Goal: Task Accomplishment & Management: Use online tool/utility

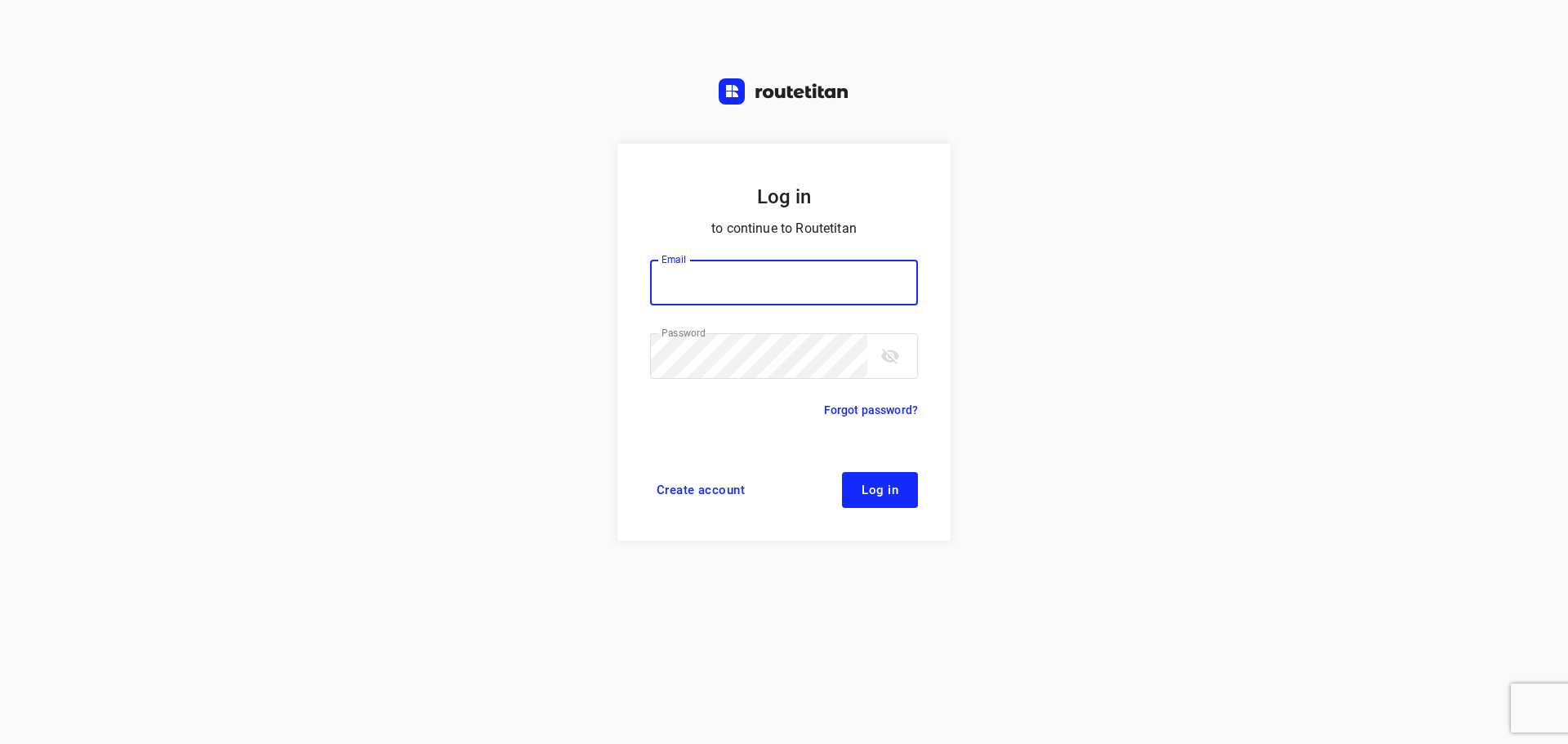
type input "[EMAIL_ADDRESS][DOMAIN_NAME]"
click at [884, 495] on span "Log in" at bounding box center [879, 490] width 37 height 13
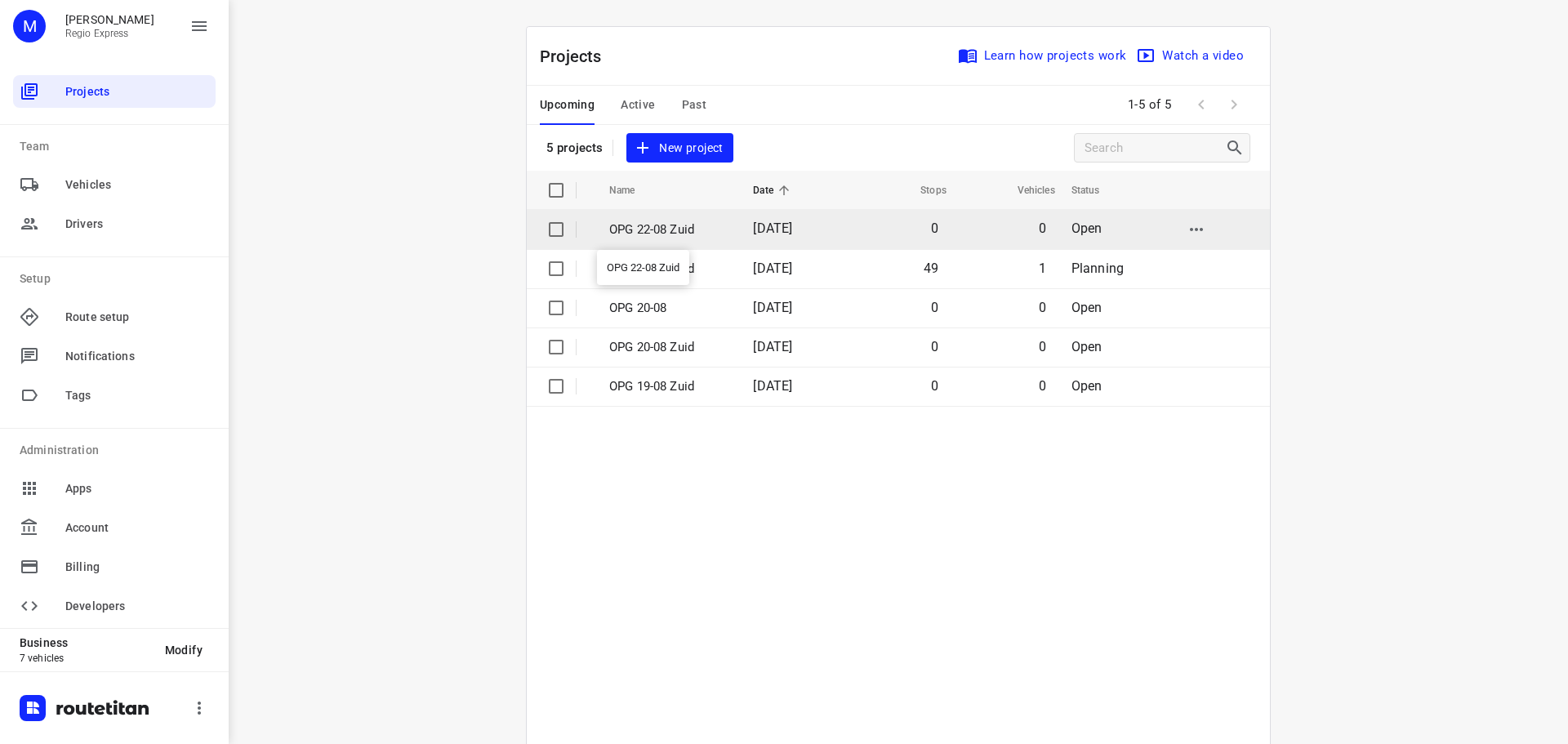
click at [660, 235] on p "OPG 22-08 Zuid" at bounding box center [668, 230] width 119 height 19
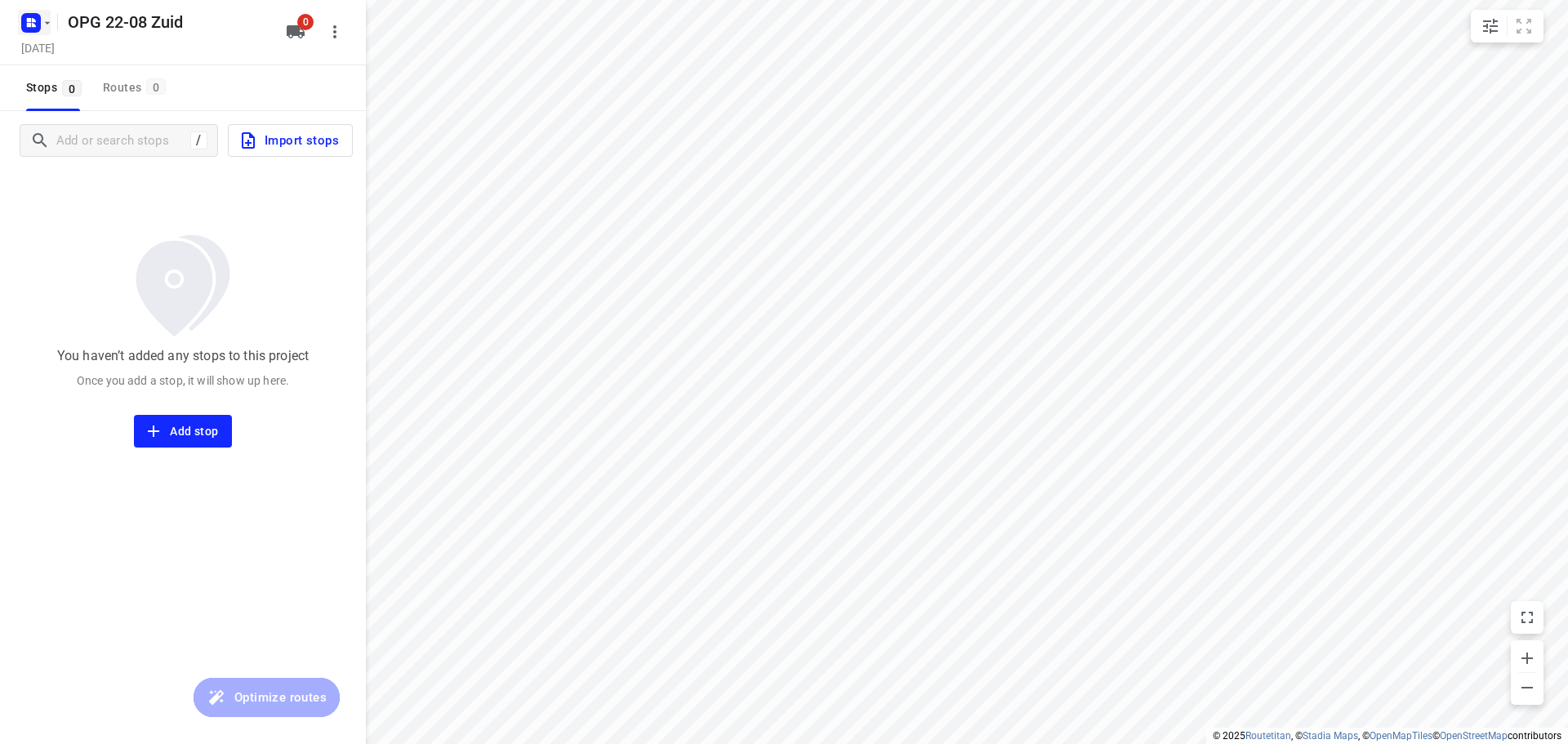
click at [42, 23] on icon "button" at bounding box center [47, 23] width 13 height 13
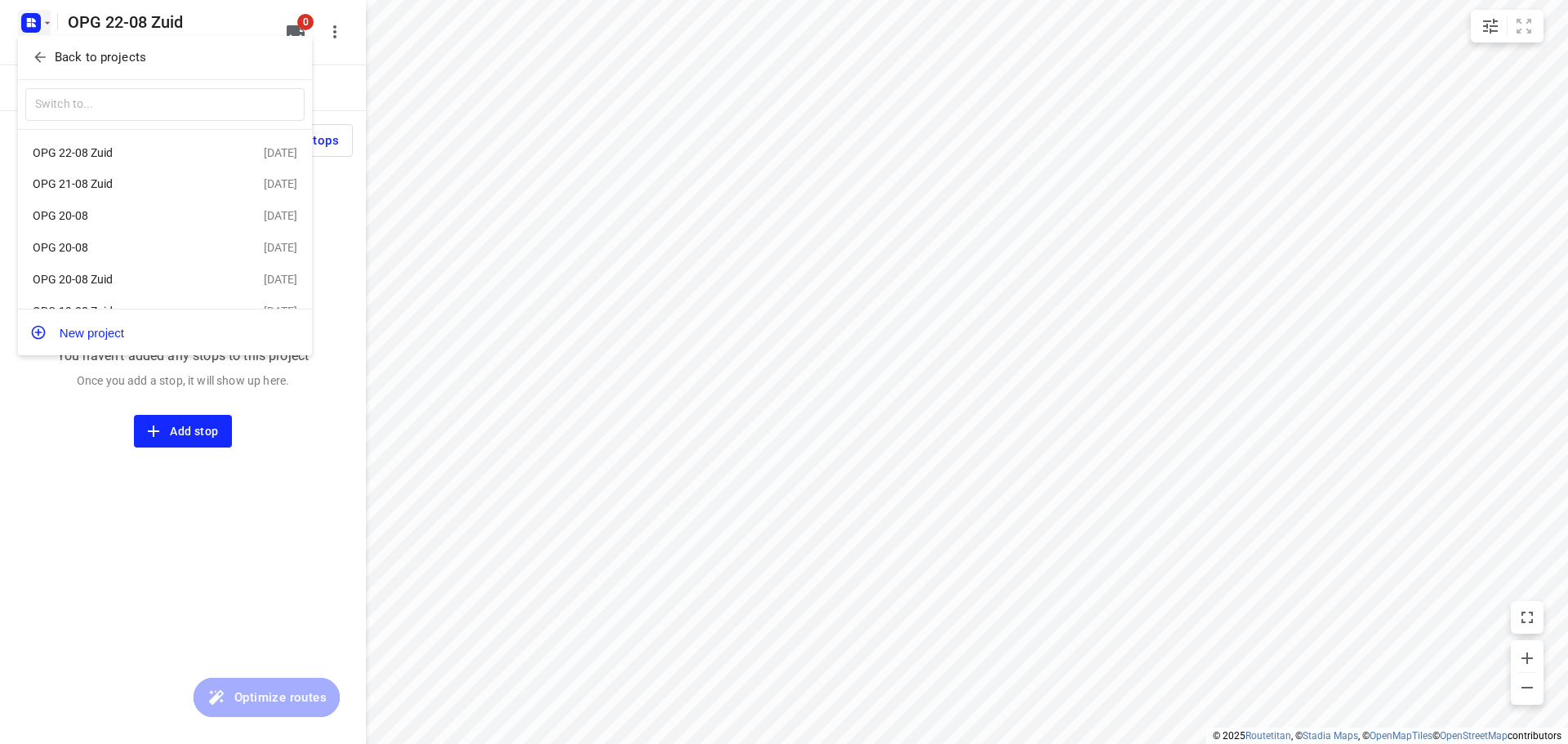
click at [115, 285] on div "OPG 20-08 Zuid" at bounding box center [126, 279] width 188 height 13
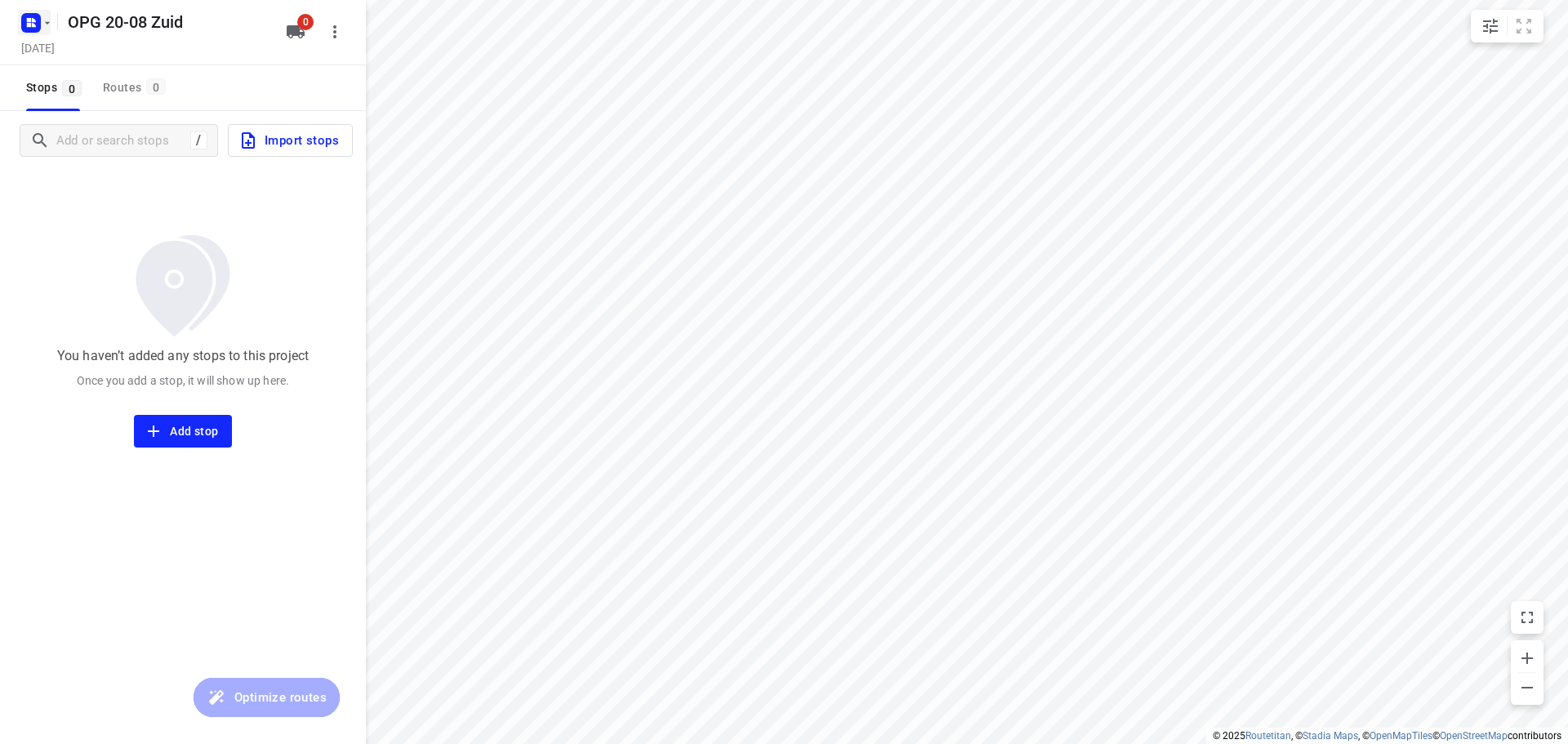
click at [33, 20] on icon "button" at bounding box center [34, 20] width 4 height 4
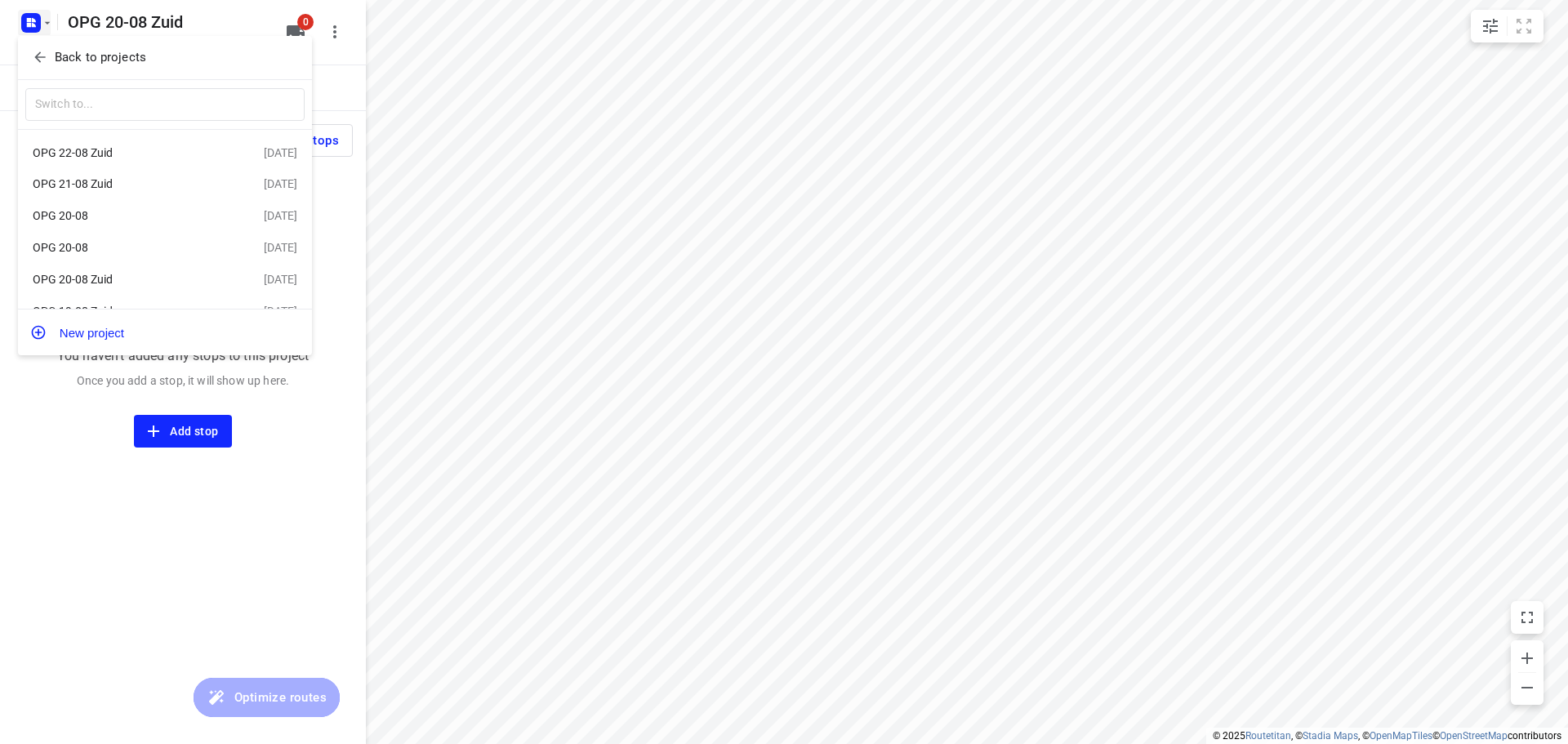
scroll to position [29, 0]
click at [95, 277] on div "OPG 19-08 Zuid" at bounding box center [148, 286] width 231 height 20
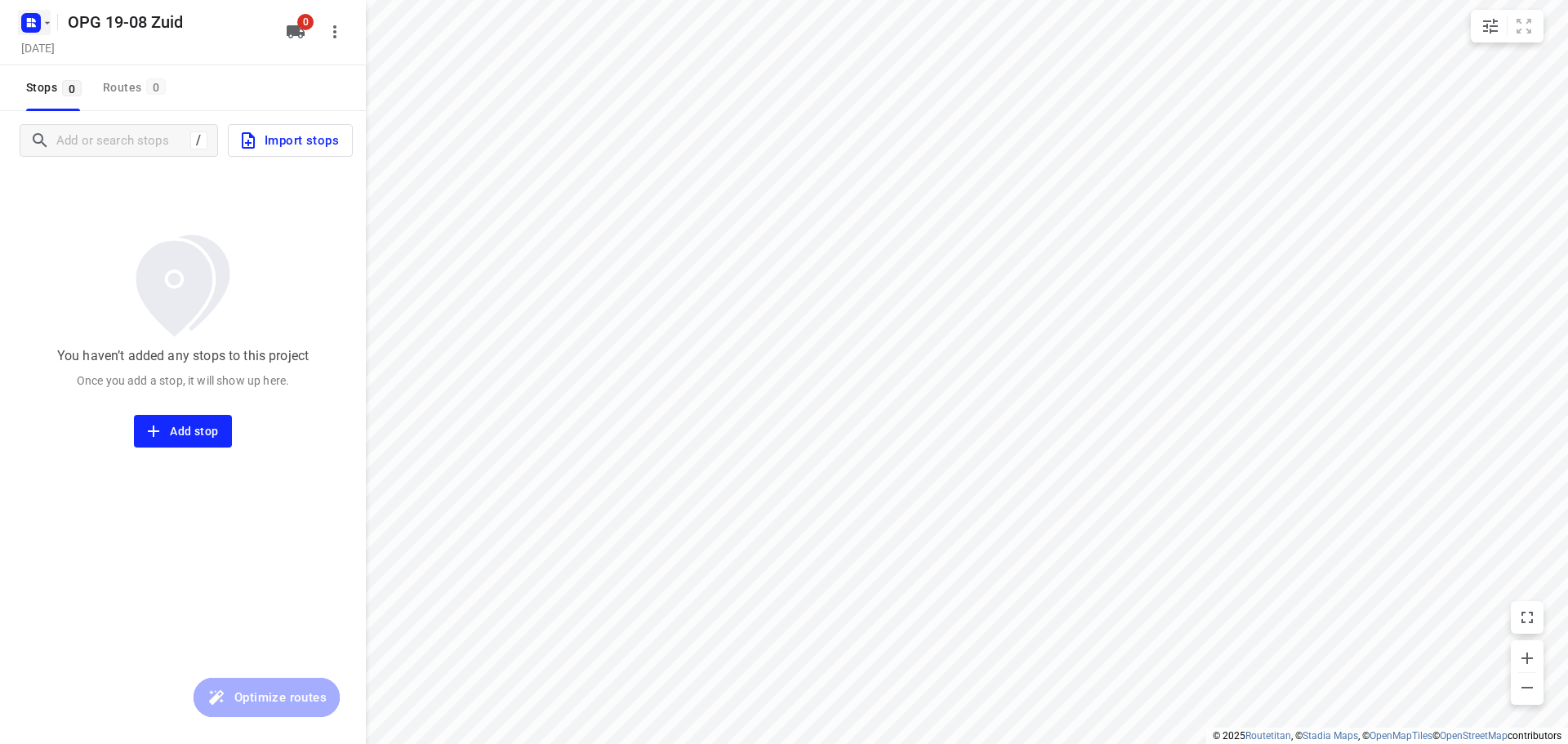
click at [42, 20] on icon "button" at bounding box center [47, 23] width 13 height 13
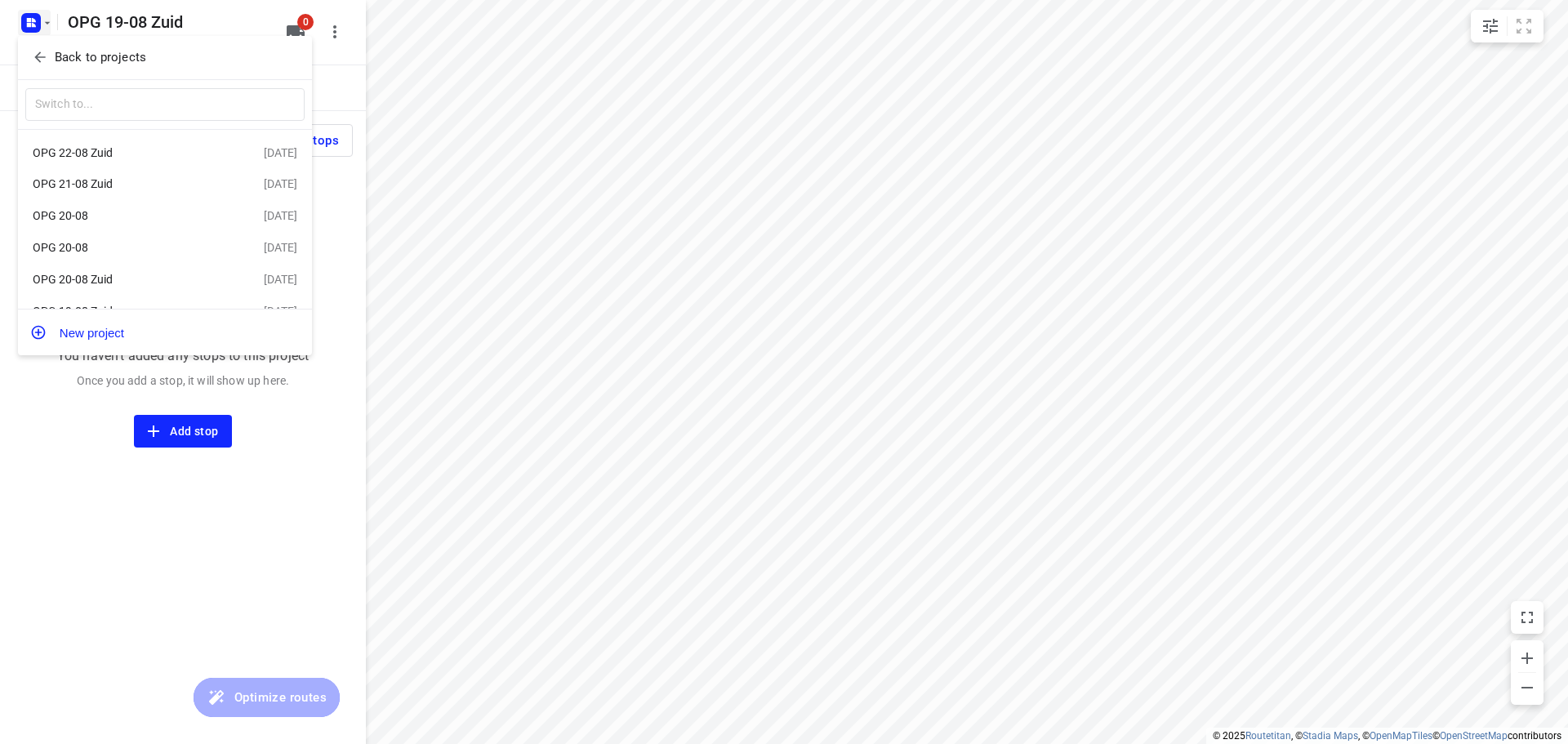
click at [119, 221] on div "OPG 20-08" at bounding box center [126, 215] width 188 height 13
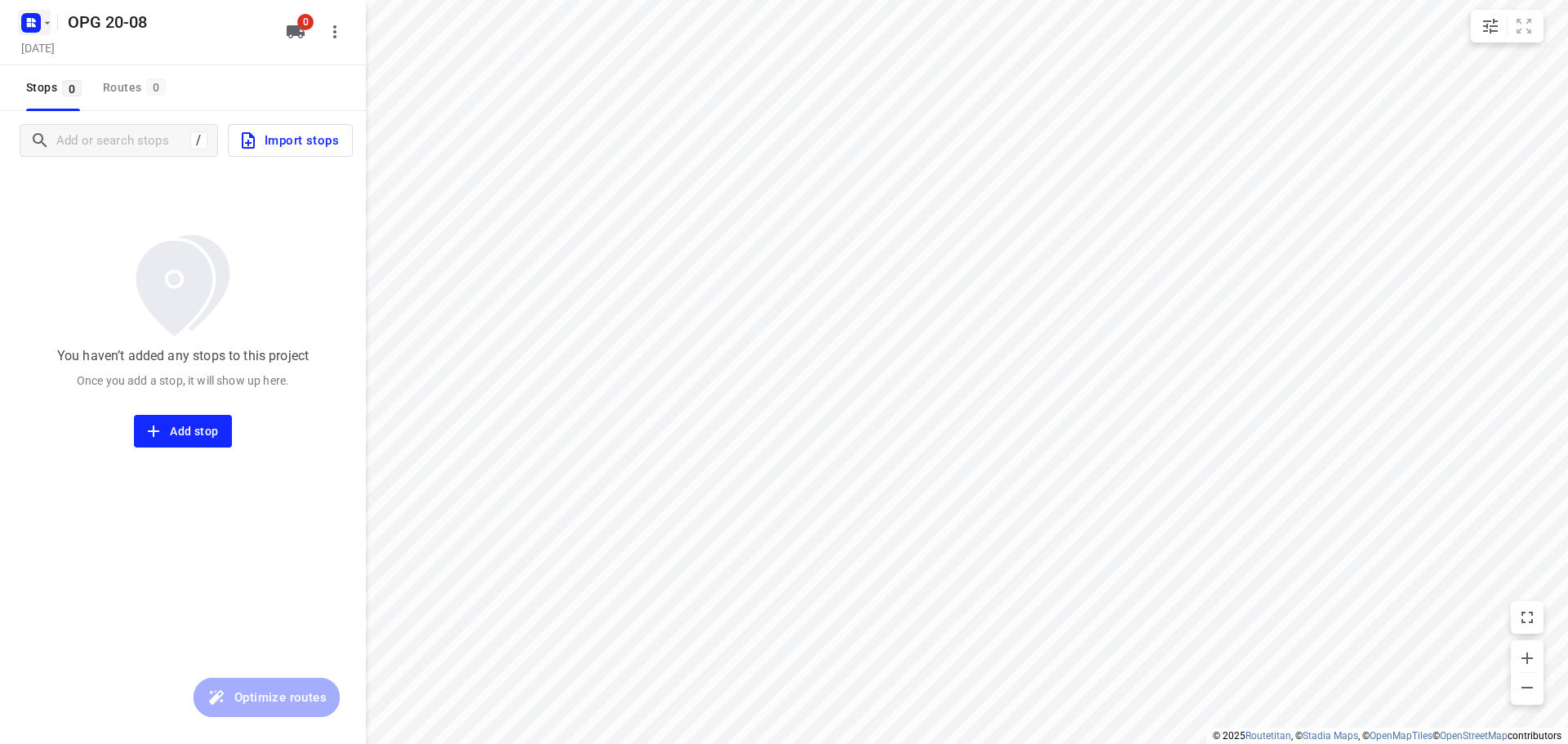
click at [38, 17] on rect "button" at bounding box center [30, 23] width 20 height 20
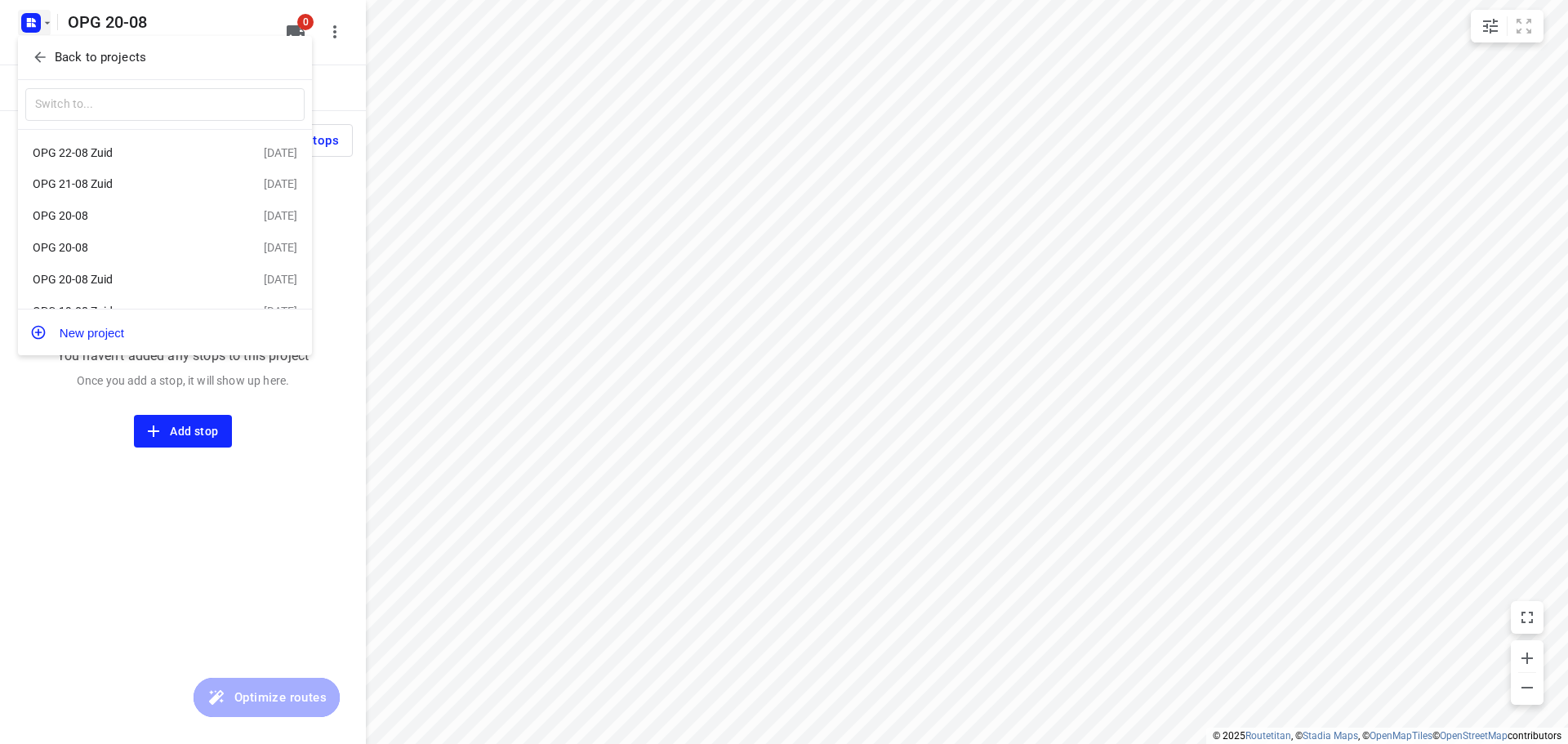
click at [149, 184] on div "OPG 21-08 Zuid" at bounding box center [126, 184] width 188 height 13
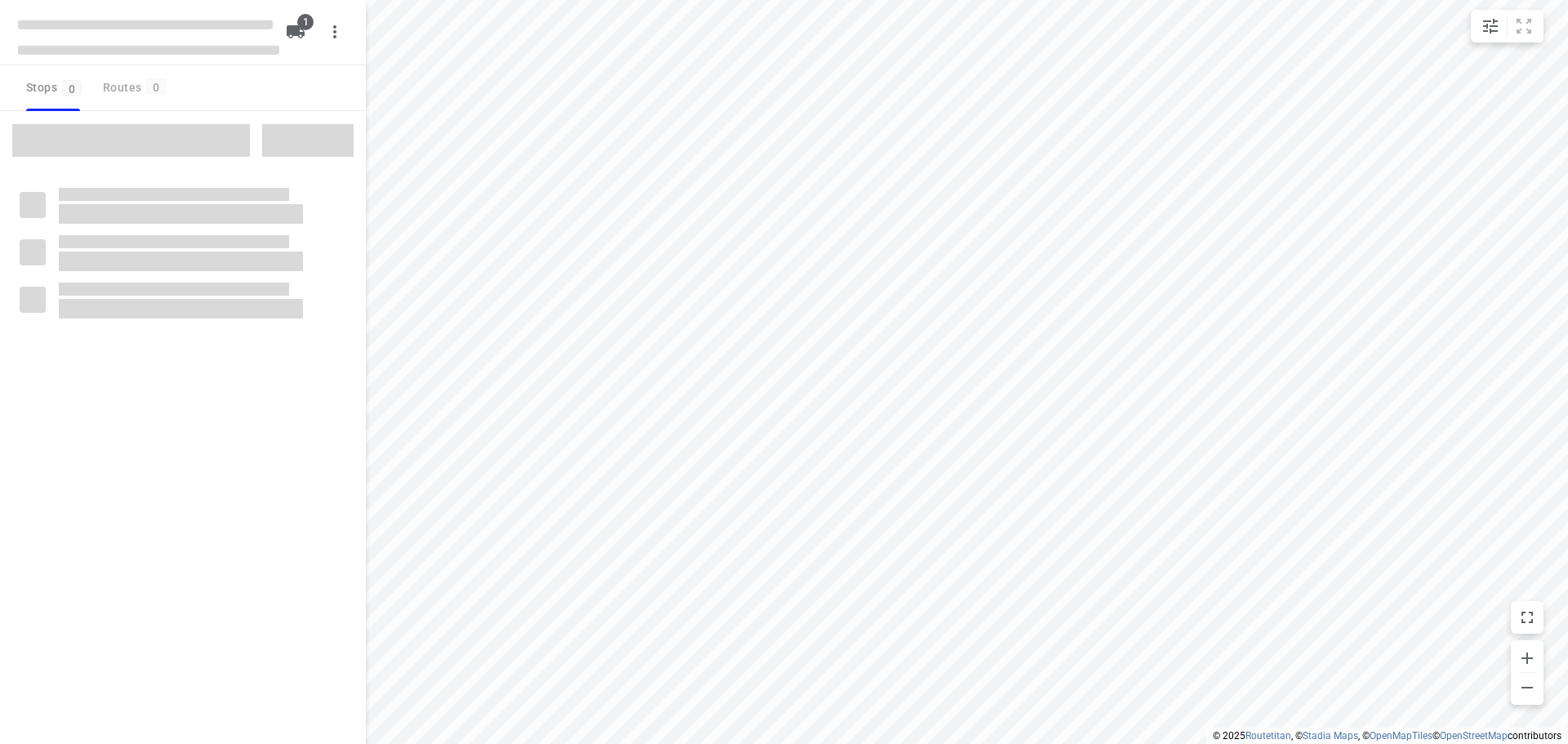
type input "distance"
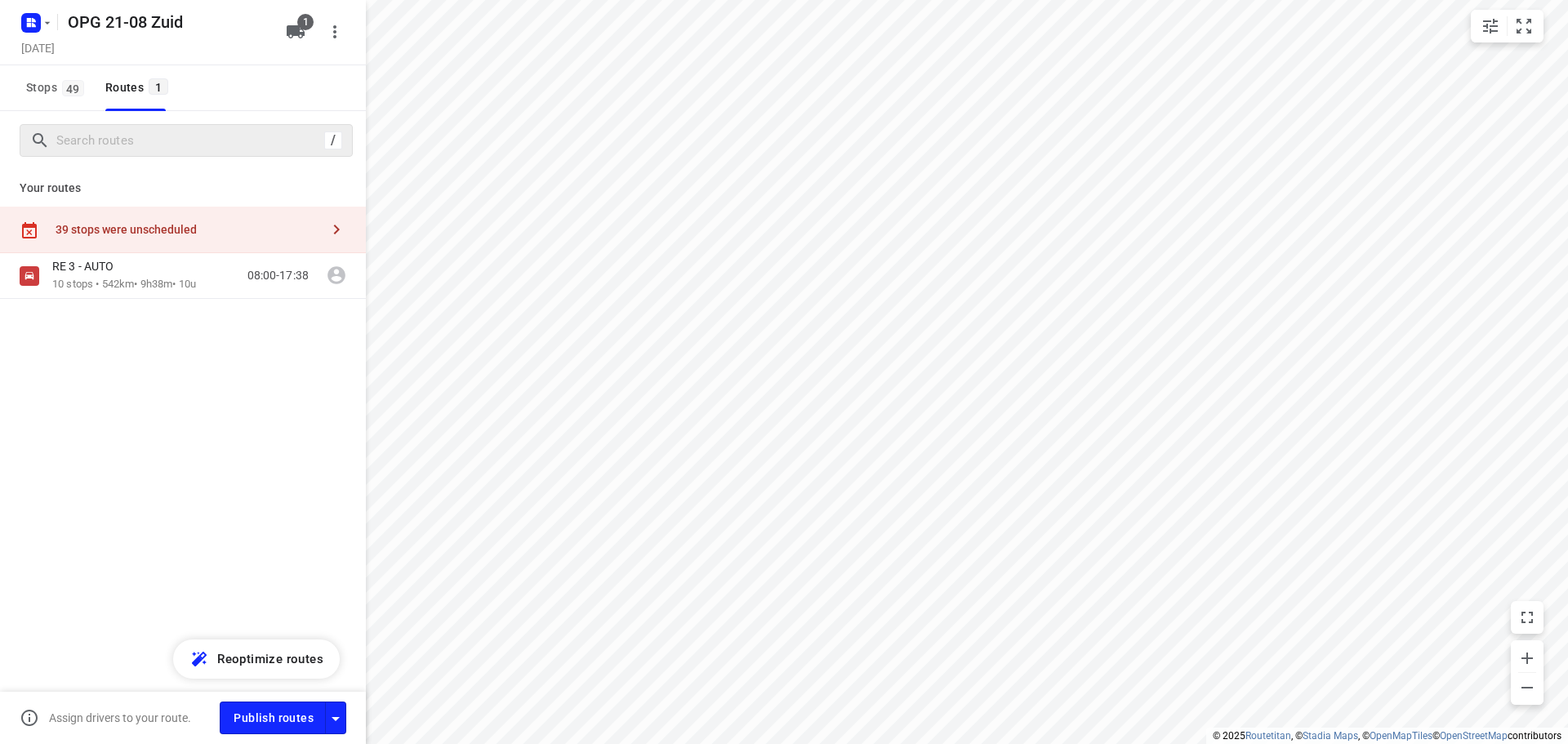
click at [177, 127] on div "/" at bounding box center [186, 140] width 333 height 33
click at [191, 149] on input "Search routes" at bounding box center [204, 141] width 294 height 25
paste input "350027DE"
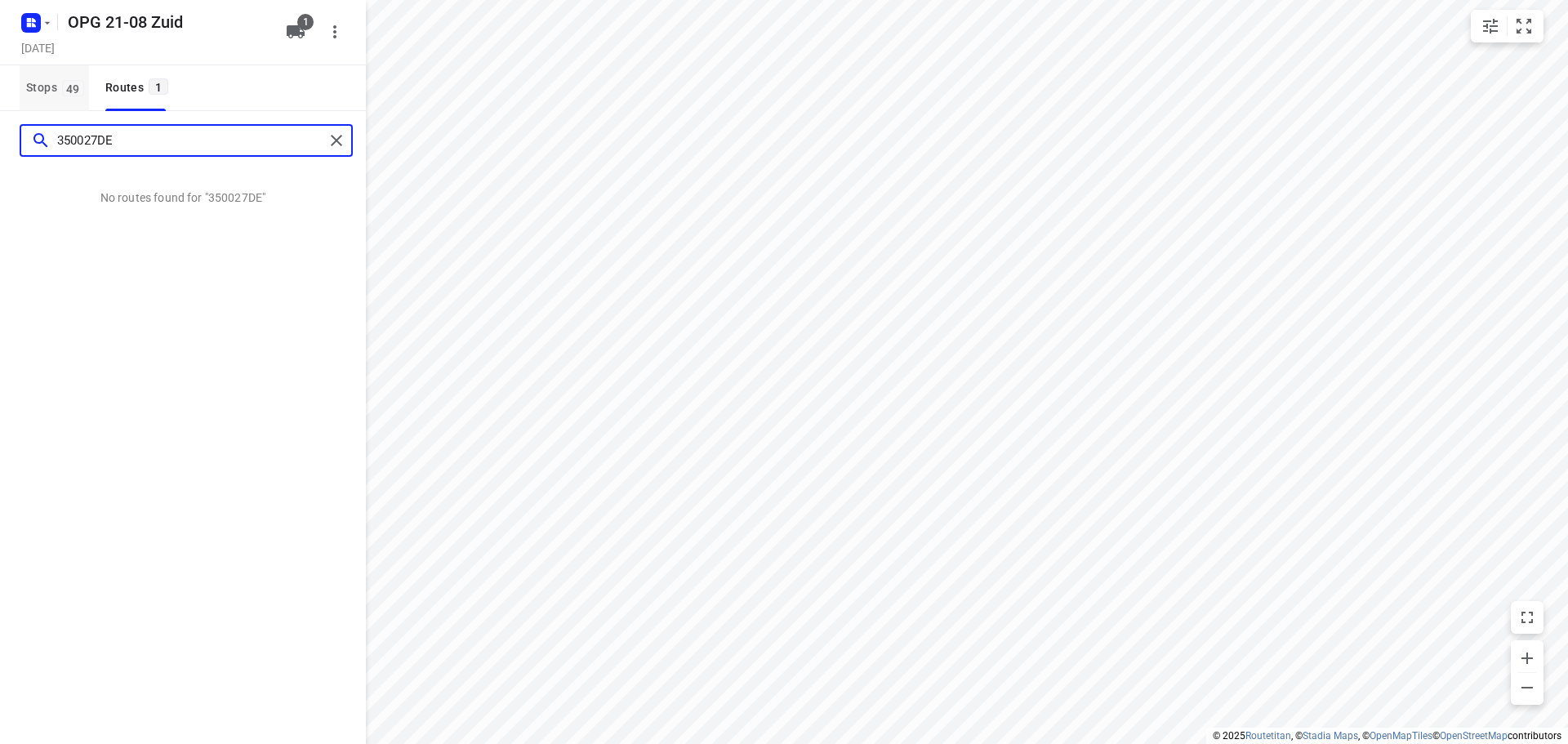
type input "350027DE"
click at [66, 76] on button "Stops 49" at bounding box center [55, 88] width 70 height 45
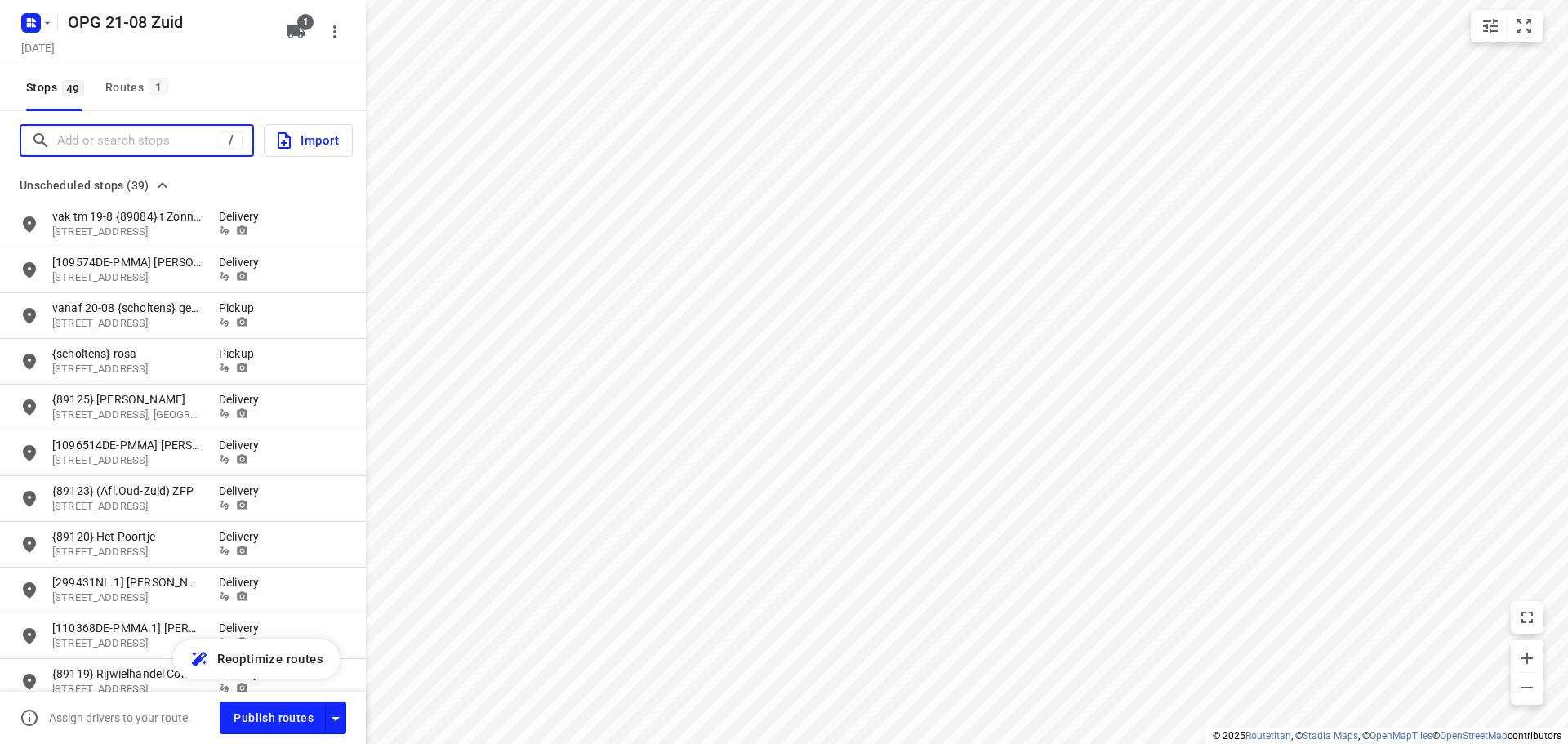
click at [140, 146] on input "Add or search stops" at bounding box center [139, 141] width 162 height 25
paste input "350027DE"
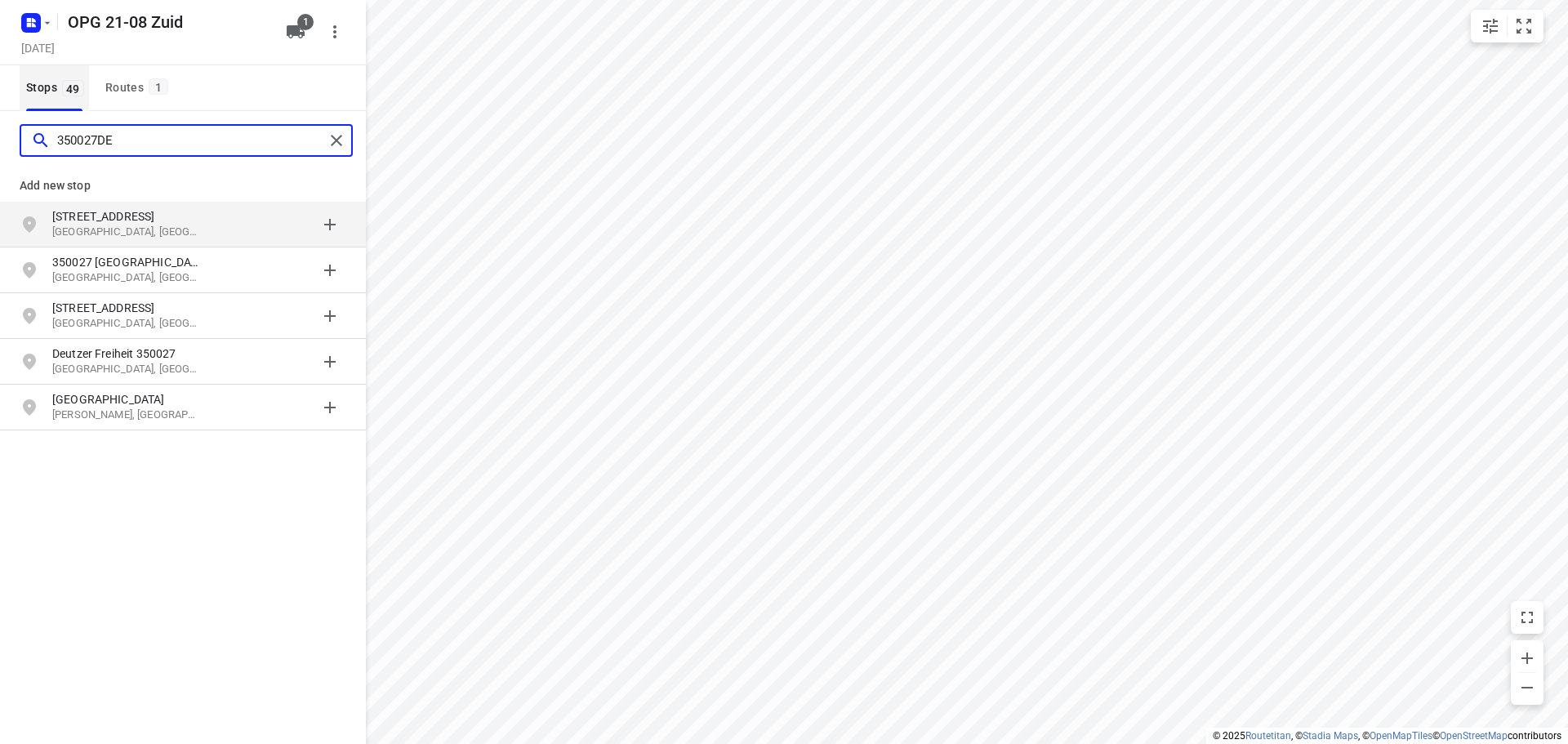
type input "350027DE"
click at [55, 89] on span "Stops 49" at bounding box center [58, 88] width 63 height 21
click at [243, 84] on div "Stops 49 Routes 1" at bounding box center [182, 88] width 365 height 45
click at [331, 33] on icon "button" at bounding box center [334, 31] width 20 height 20
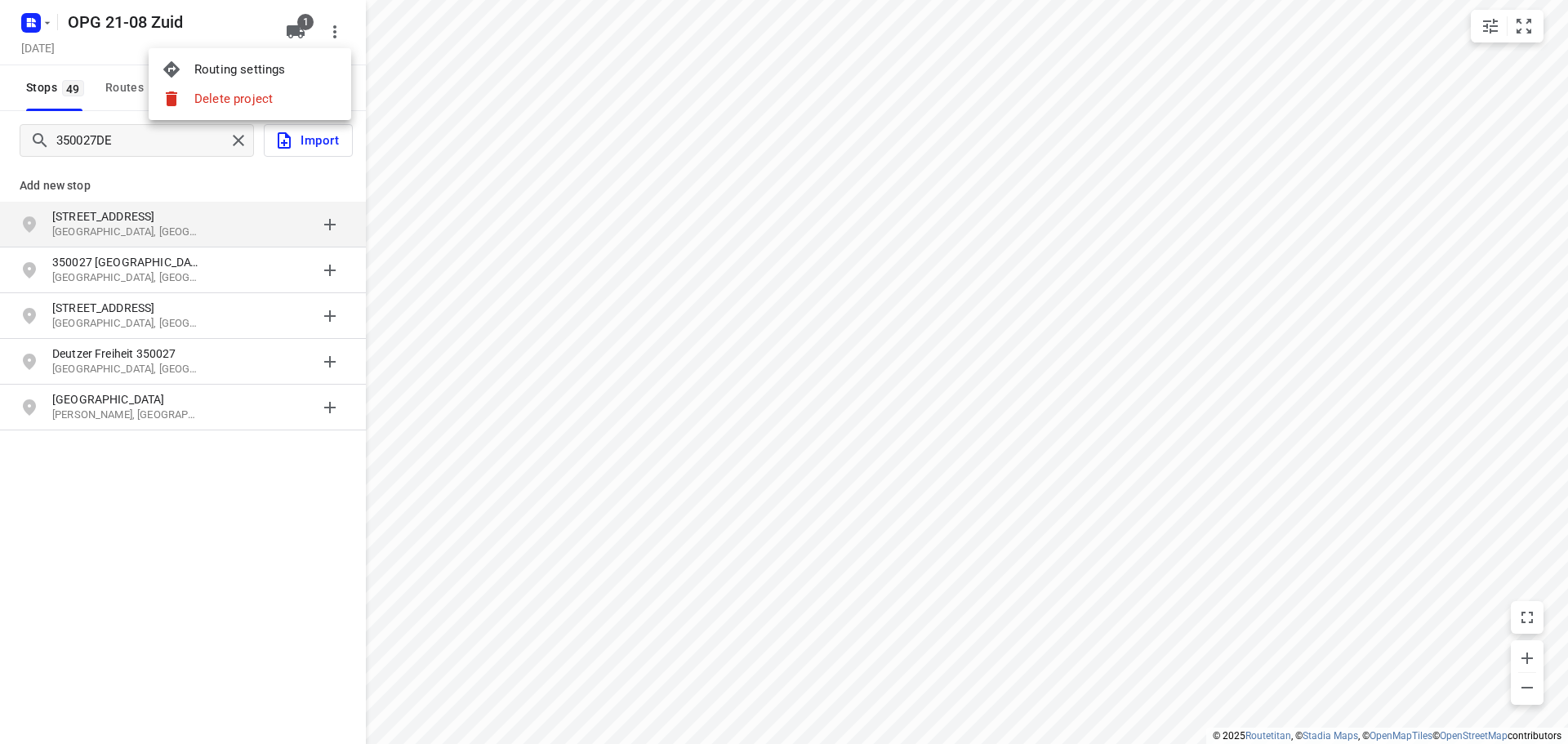
click at [329, 27] on div at bounding box center [784, 372] width 1568 height 744
click at [296, 27] on icon "button" at bounding box center [295, 32] width 18 height 13
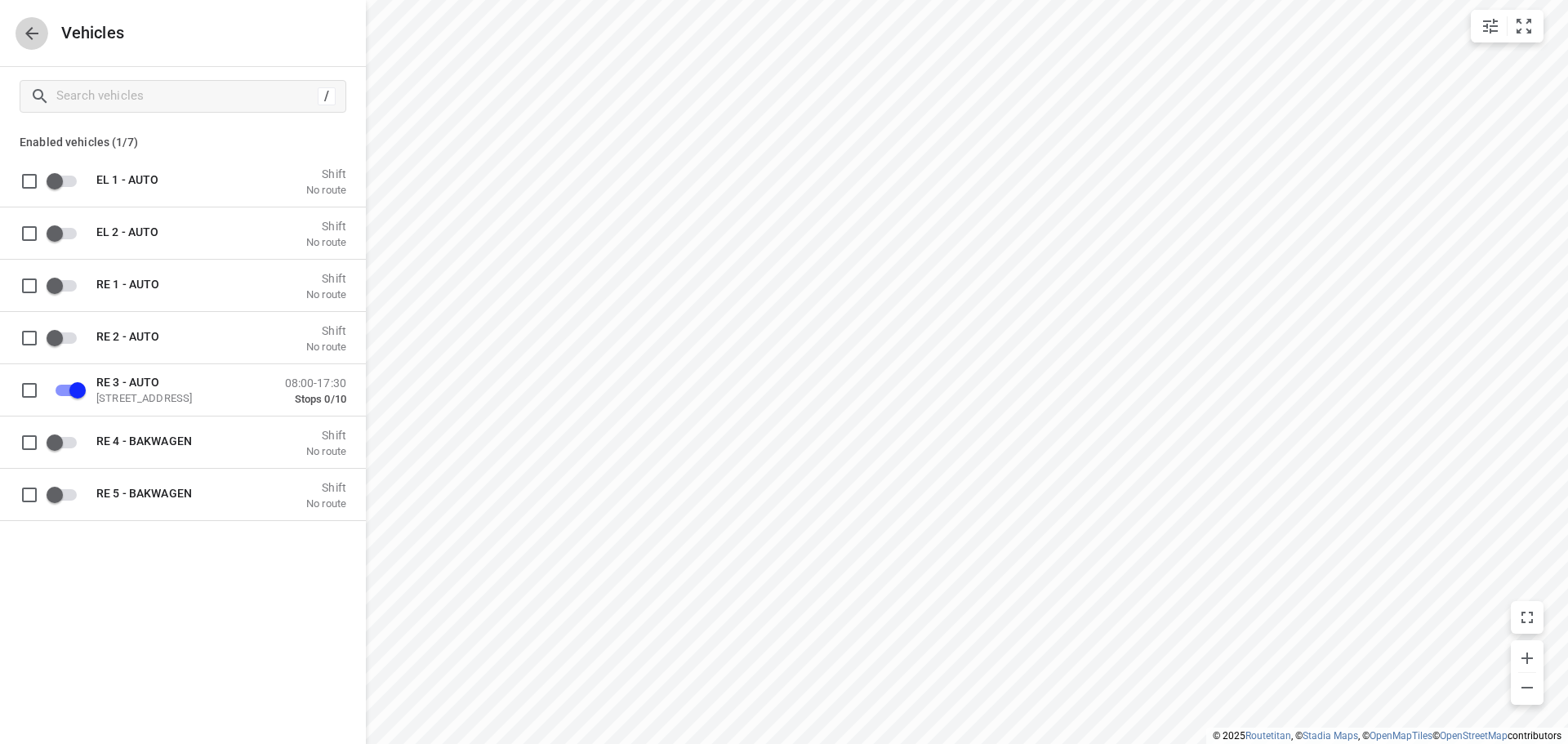
click at [37, 37] on icon "button" at bounding box center [31, 33] width 20 height 20
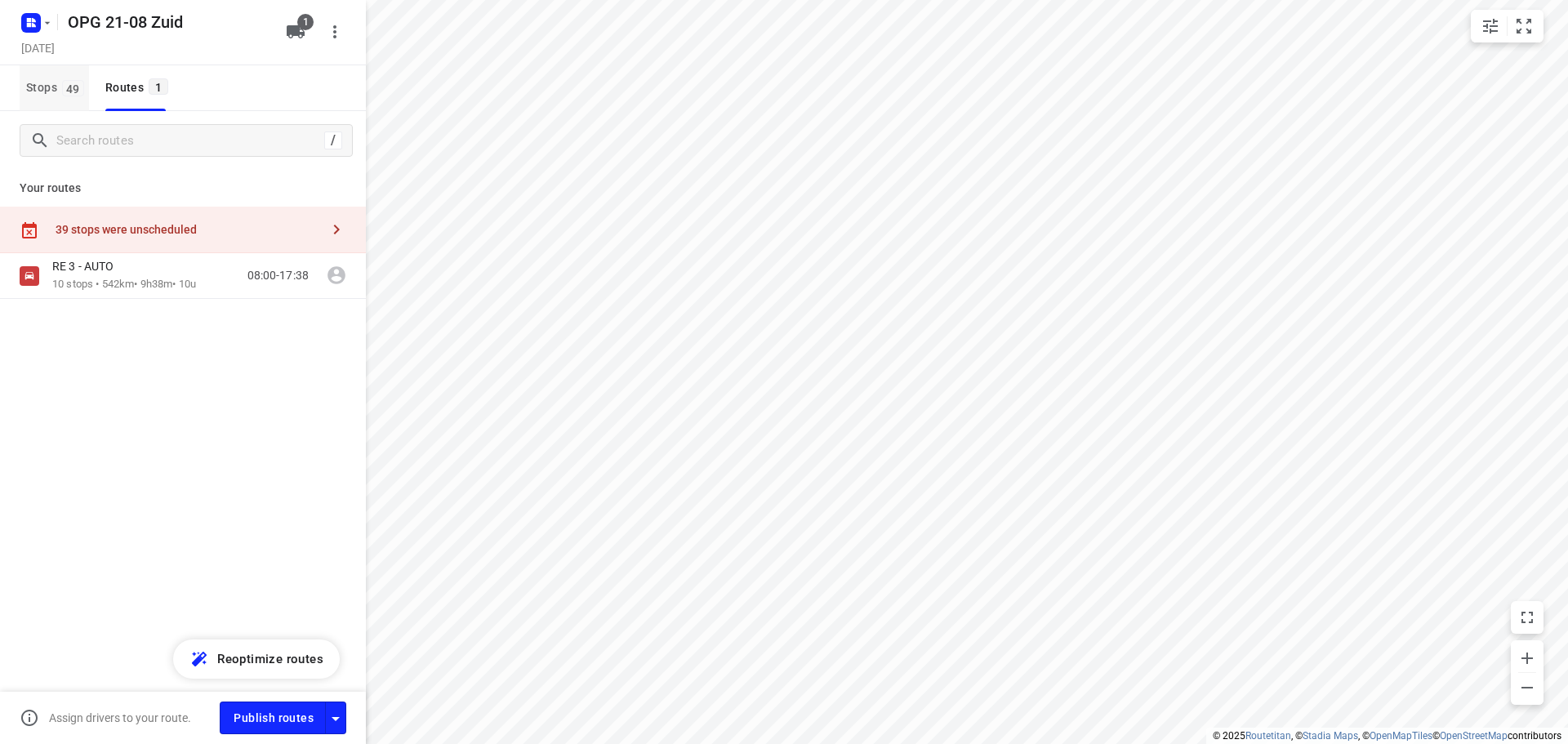
click at [49, 93] on span "Stops 49" at bounding box center [58, 88] width 63 height 21
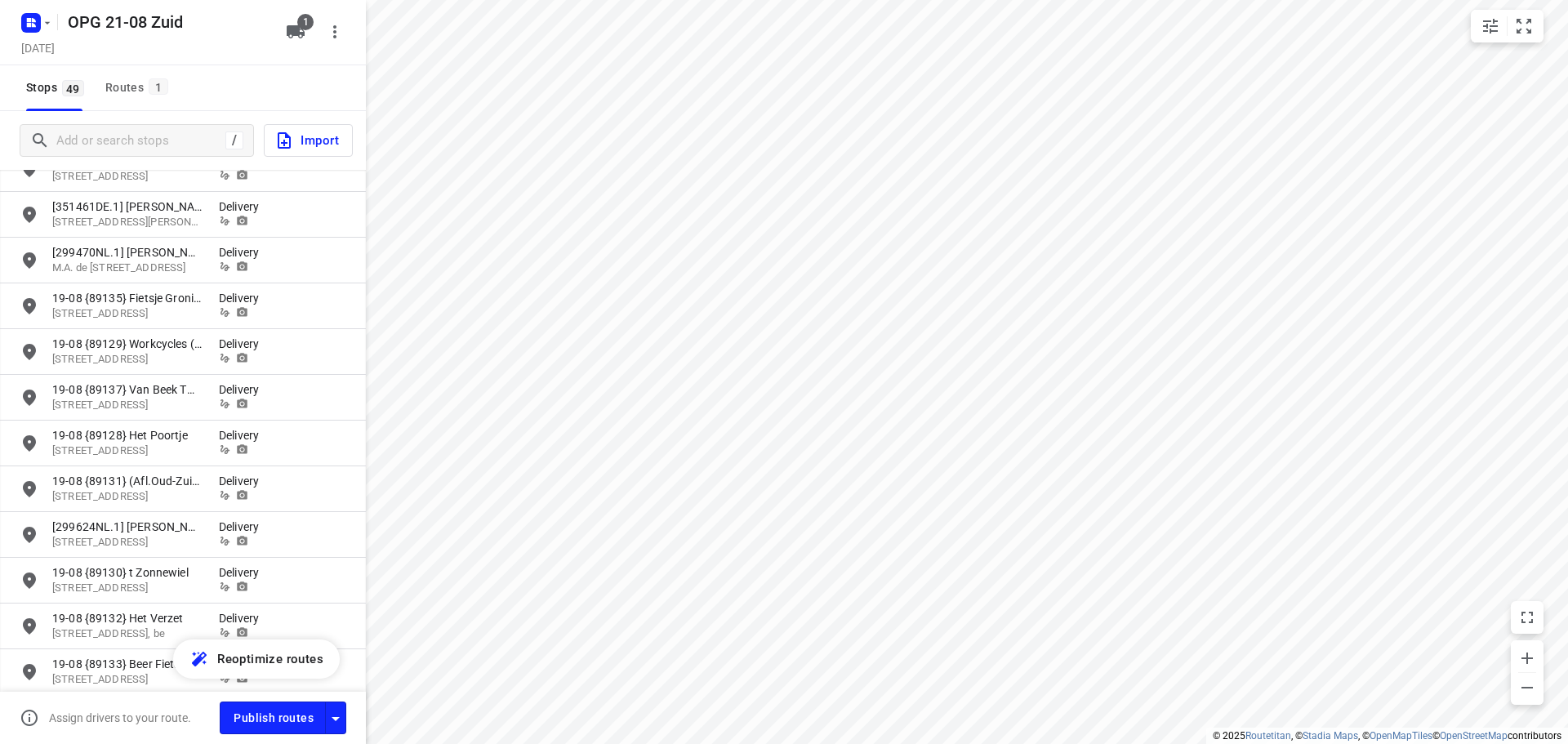
scroll to position [1023, 0]
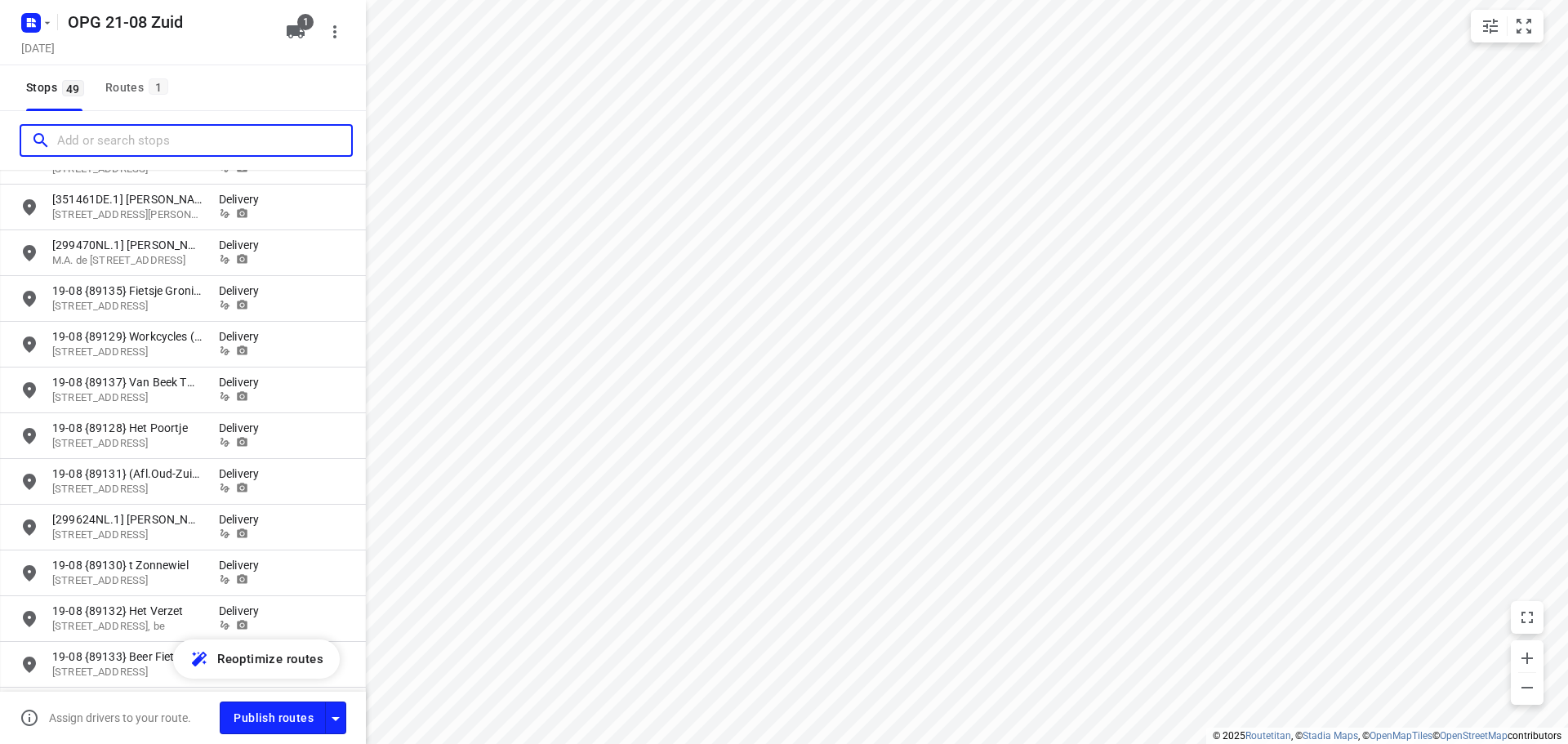
click at [125, 136] on input "Add or search stops" at bounding box center [204, 141] width 294 height 25
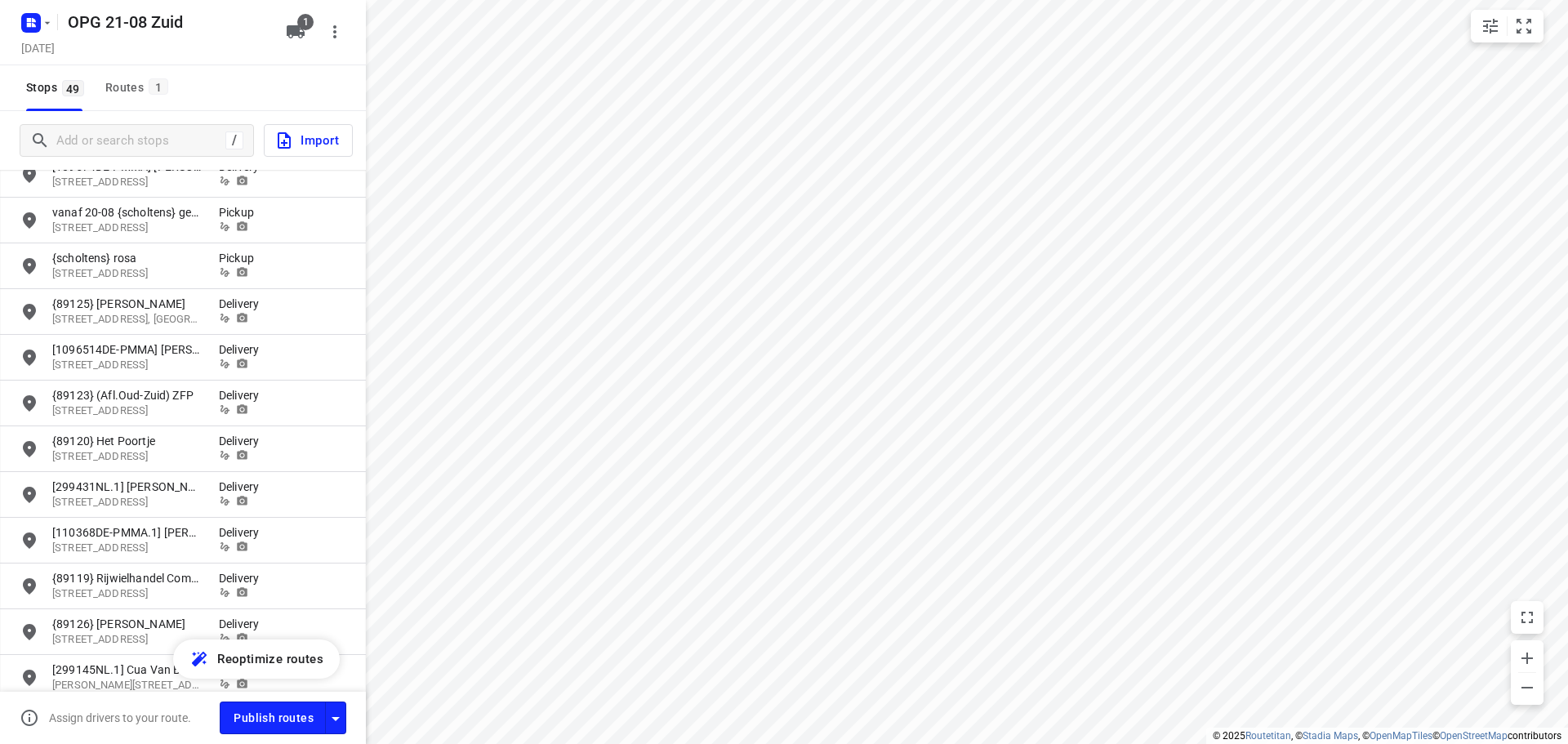
scroll to position [0, 0]
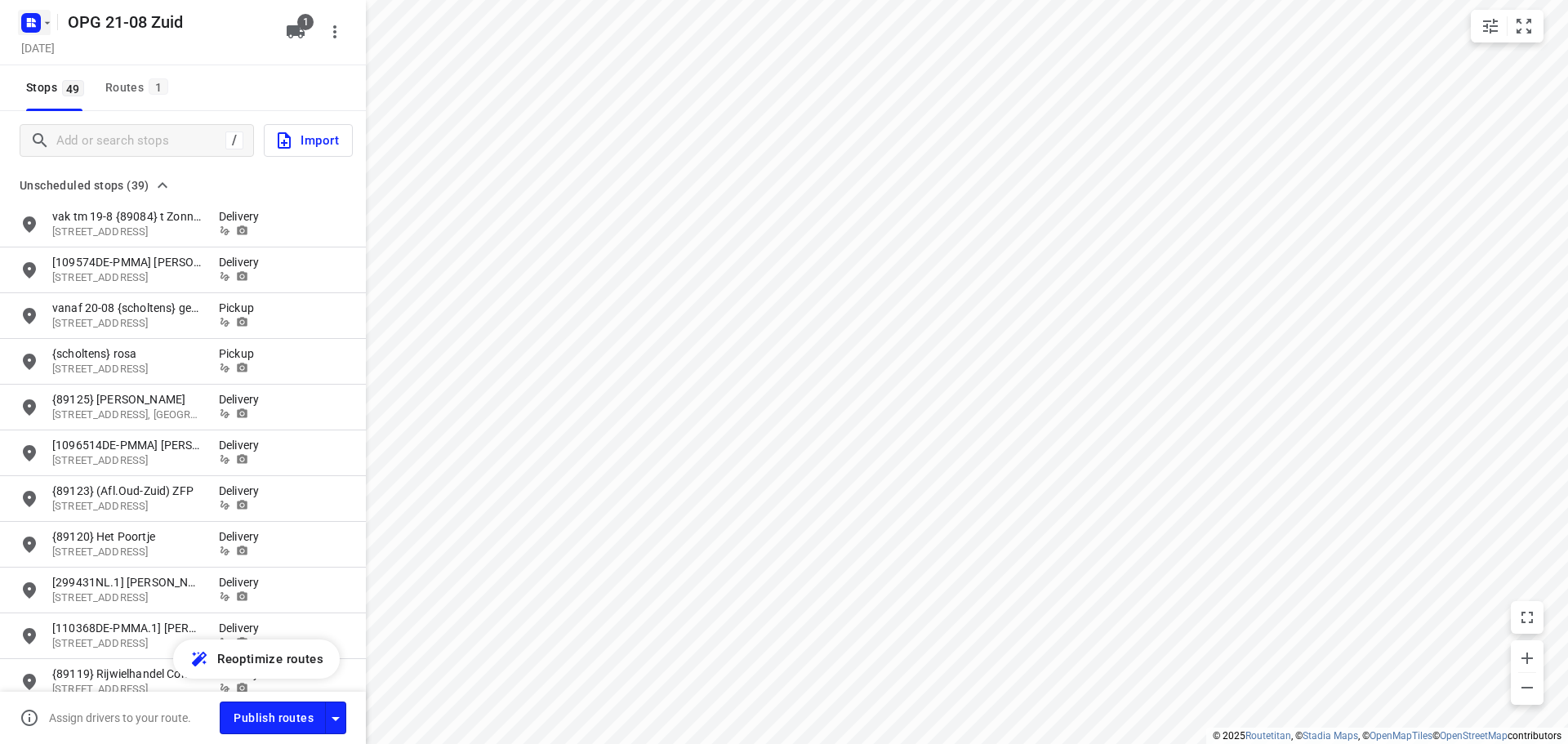
click at [29, 22] on rect "button" at bounding box center [30, 23] width 20 height 20
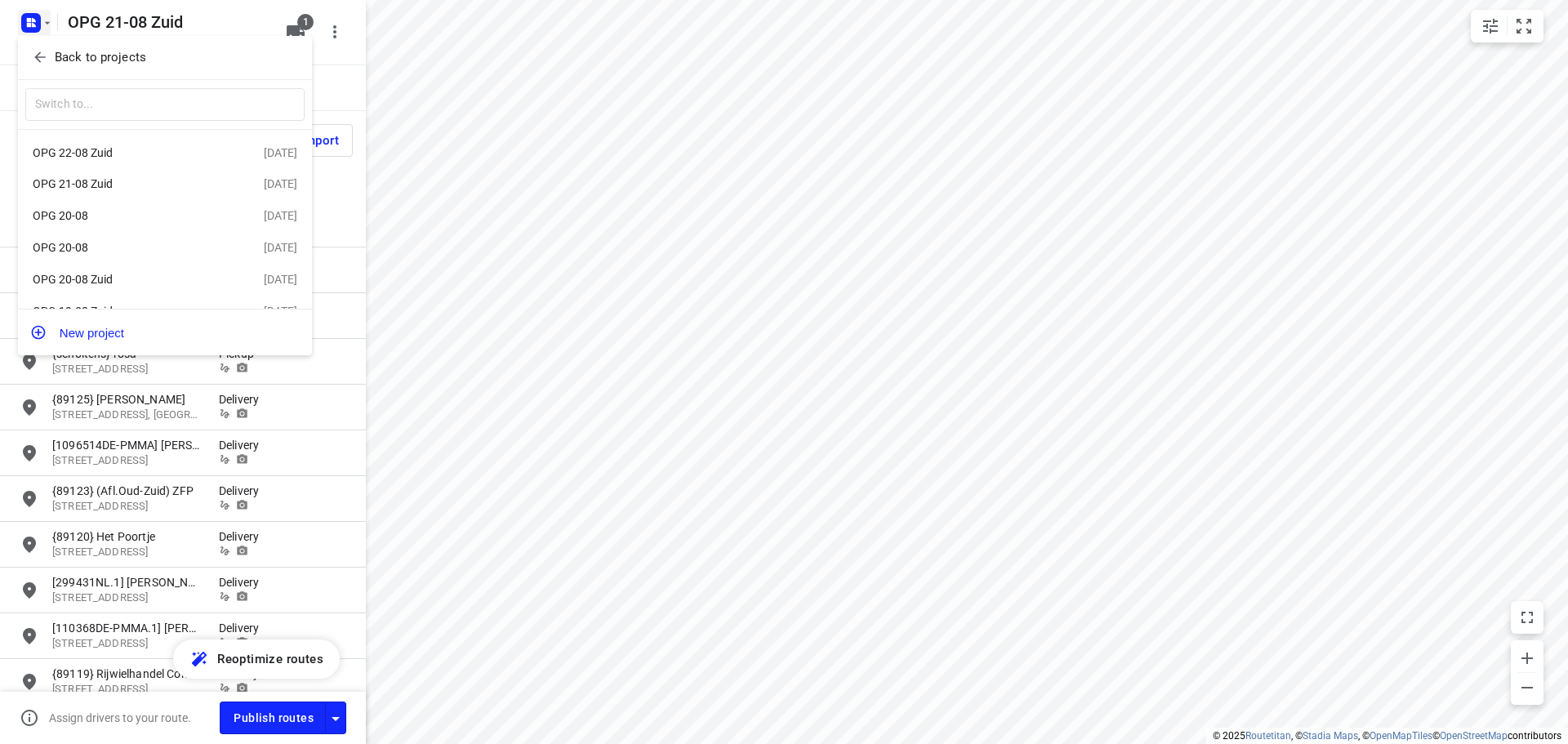
click at [167, 158] on div "OPG 22-08 Zuid" at bounding box center [126, 153] width 188 height 13
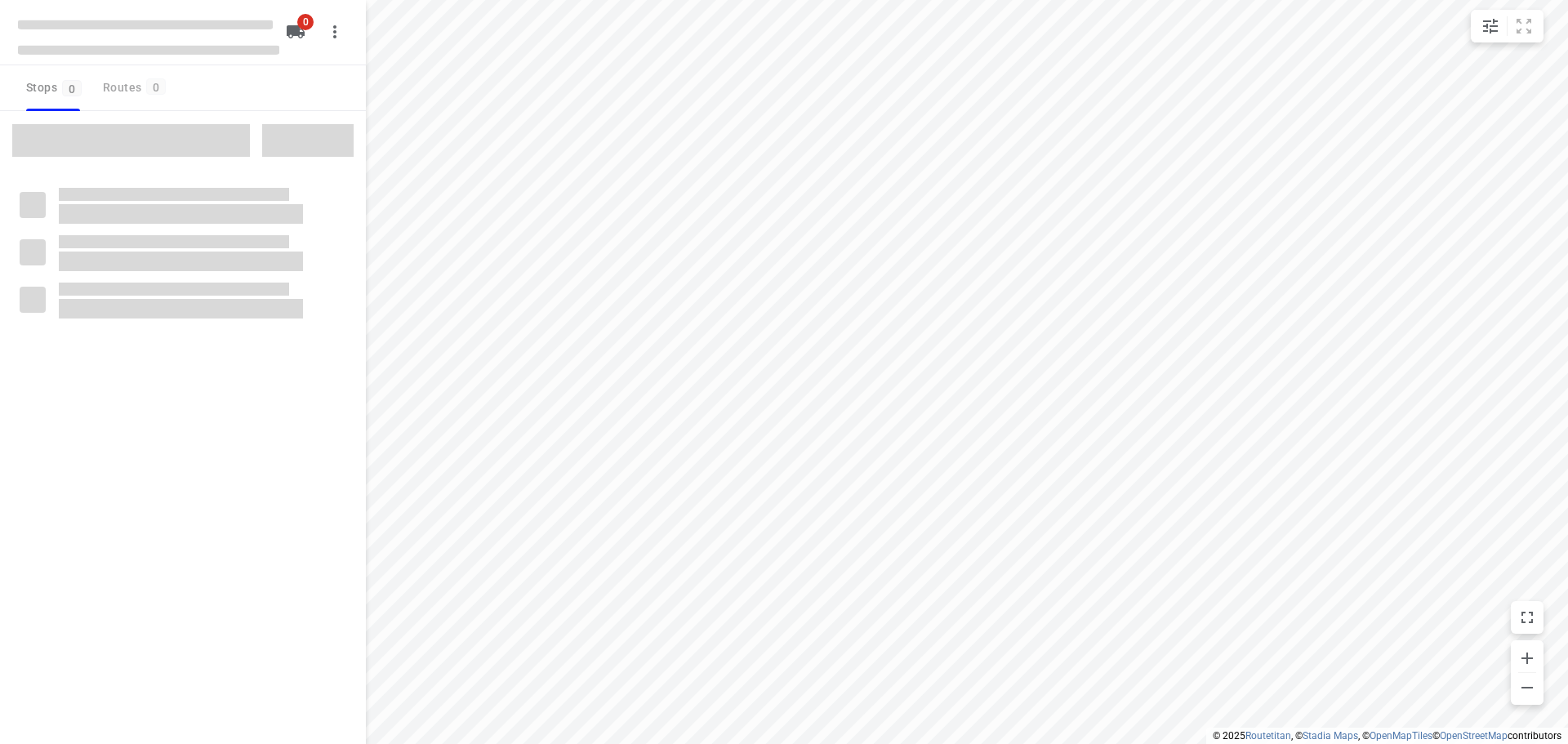
type input "distance"
